Goal: Find specific page/section: Find specific page/section

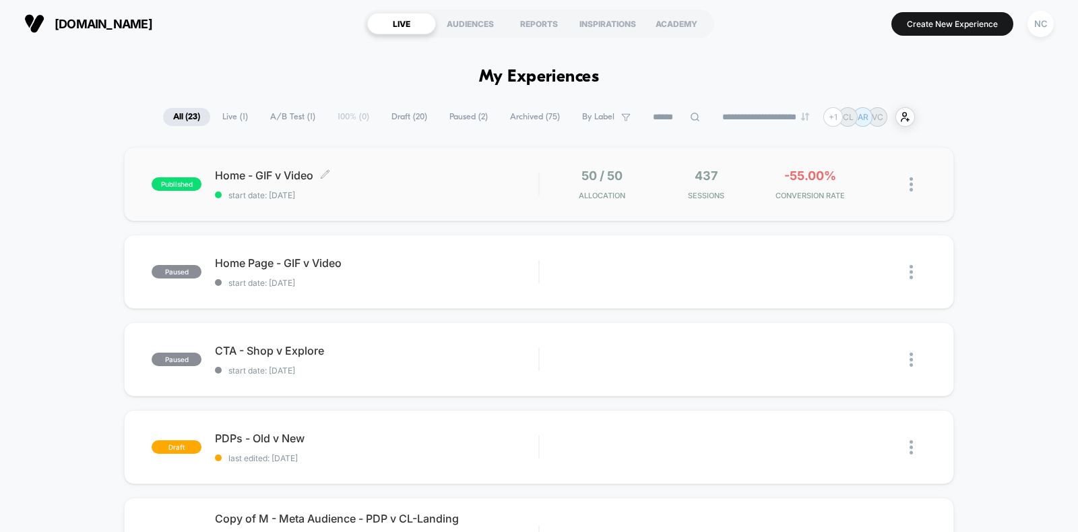
click at [431, 172] on span "Home - GIF v Video Click to edit experience details" at bounding box center [376, 174] width 323 height 13
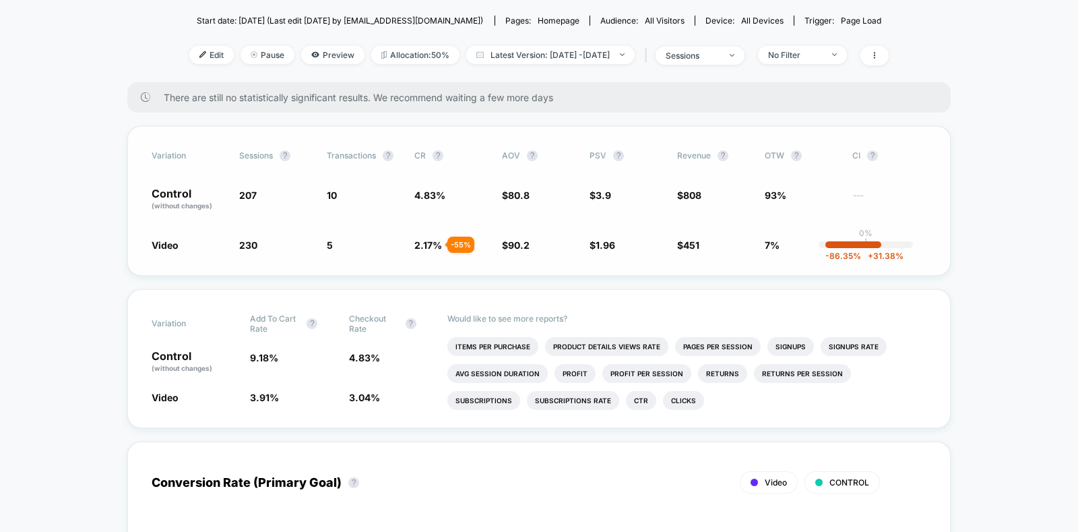
scroll to position [168, 0]
